Goal: Navigation & Orientation: Find specific page/section

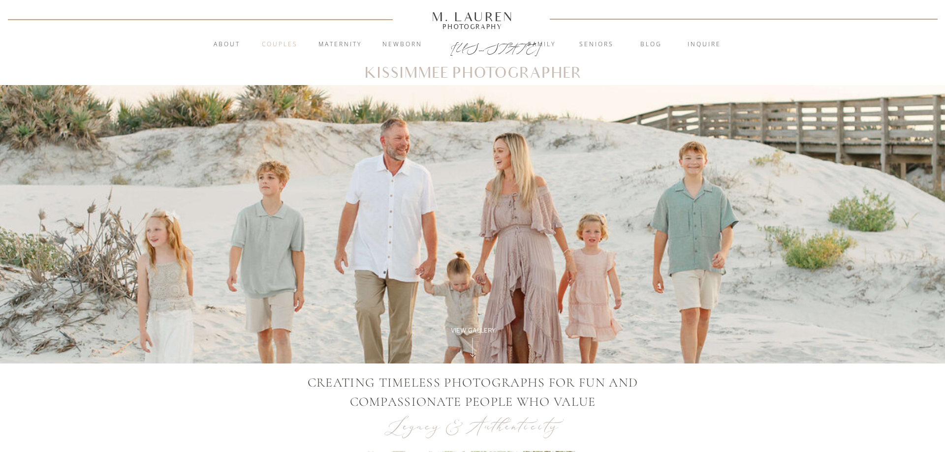
click at [287, 44] on nav "Couples" at bounding box center [279, 45] width 53 height 10
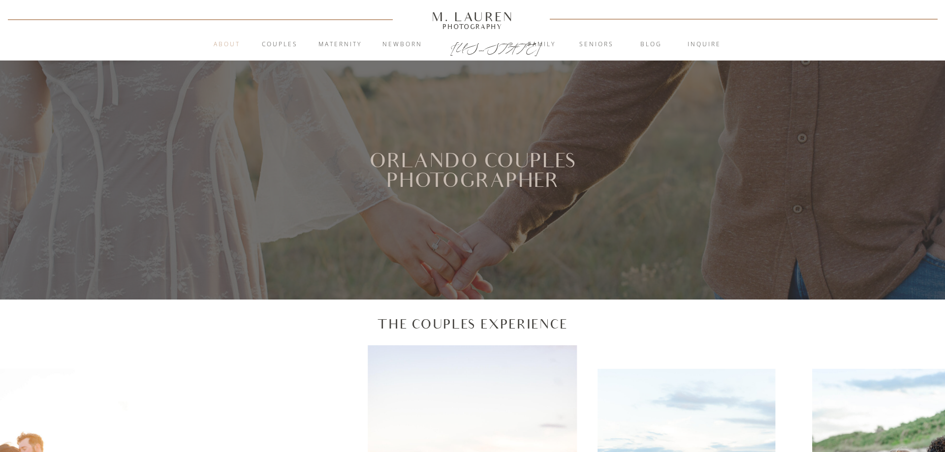
click at [225, 42] on nav "About" at bounding box center [227, 45] width 38 height 10
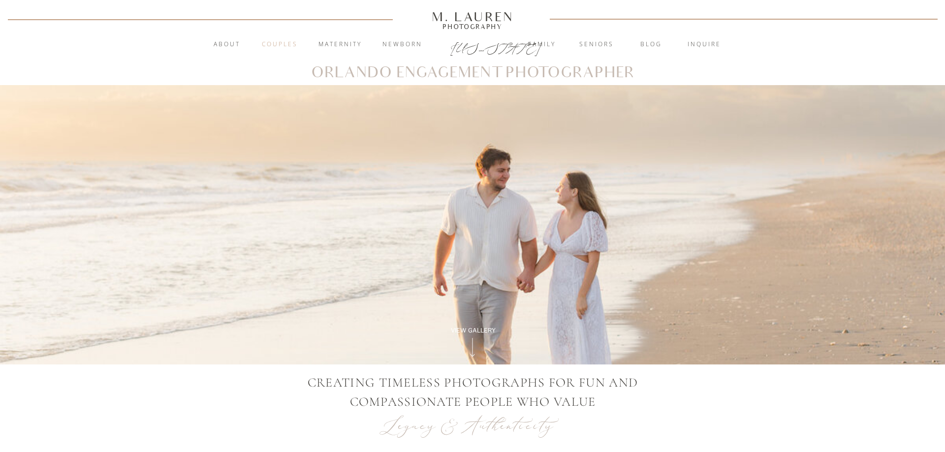
click at [277, 45] on nav "Couples" at bounding box center [279, 45] width 53 height 10
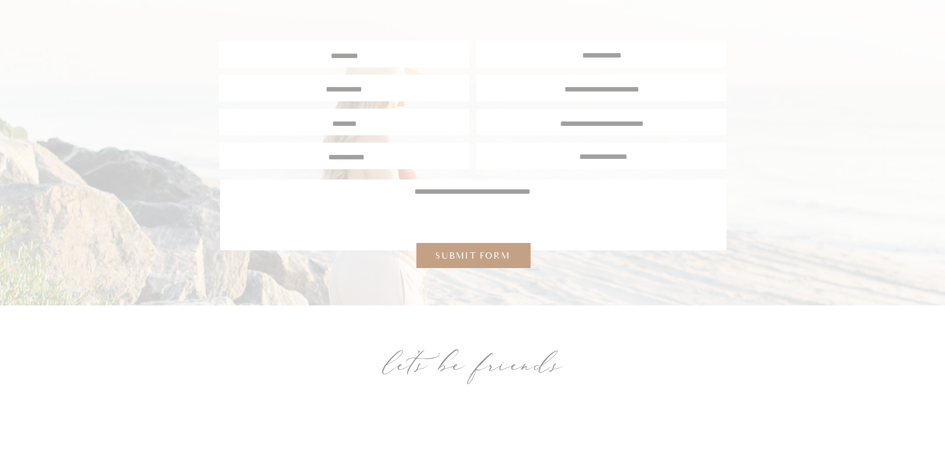
scroll to position [3964, 0]
